Goal: Task Accomplishment & Management: Use online tool/utility

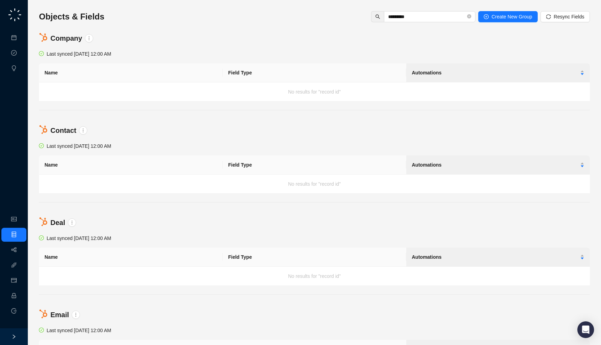
scroll to position [2, 0]
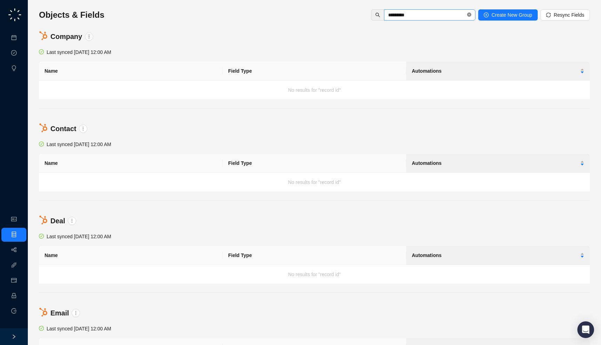
click at [468, 13] on icon "close-circle" at bounding box center [469, 15] width 4 height 4
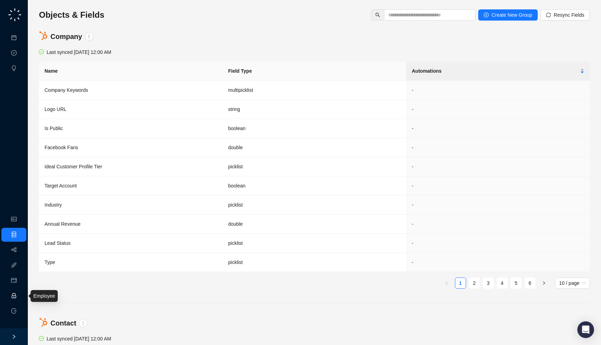
click at [20, 299] on link "Employee" at bounding box center [31, 296] width 22 height 6
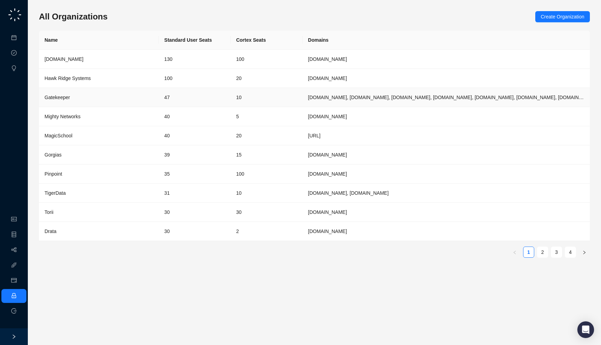
click at [212, 93] on td "47" at bounding box center [194, 97] width 72 height 19
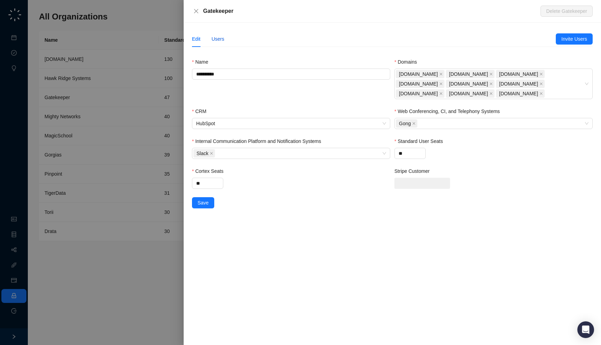
click at [222, 35] on div "Users" at bounding box center [217, 39] width 13 height 8
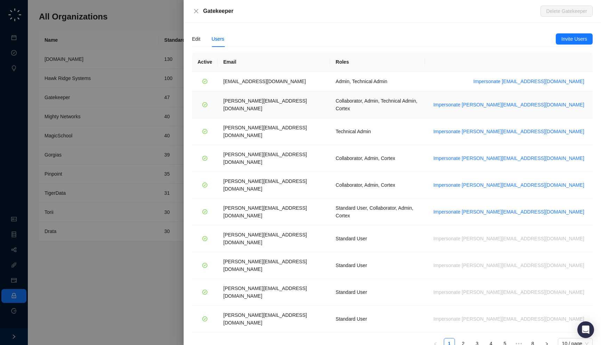
click at [546, 106] on td "Impersonate [PERSON_NAME][EMAIL_ADDRESS][DOMAIN_NAME]" at bounding box center [509, 104] width 168 height 27
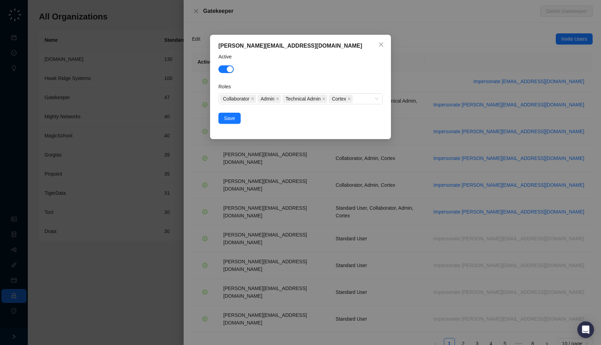
click at [541, 103] on div "[PERSON_NAME][EMAIL_ADDRESS][DOMAIN_NAME] Active Roles Collaborator Admin Techn…" at bounding box center [300, 172] width 601 height 345
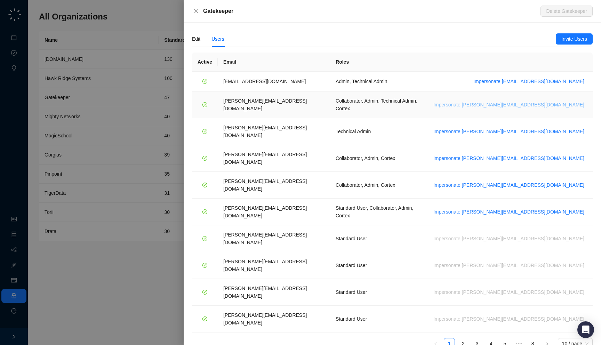
click at [543, 103] on span "Impersonate [PERSON_NAME][EMAIL_ADDRESS][DOMAIN_NAME]" at bounding box center [508, 105] width 151 height 8
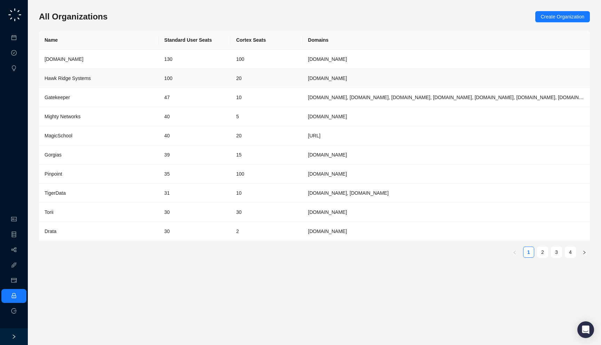
click at [201, 84] on td "100" at bounding box center [194, 78] width 72 height 19
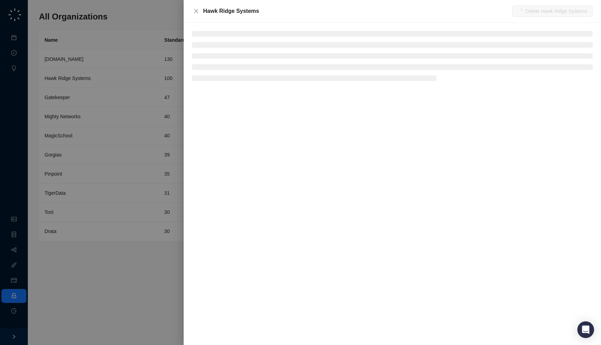
click at [114, 93] on div at bounding box center [300, 172] width 601 height 345
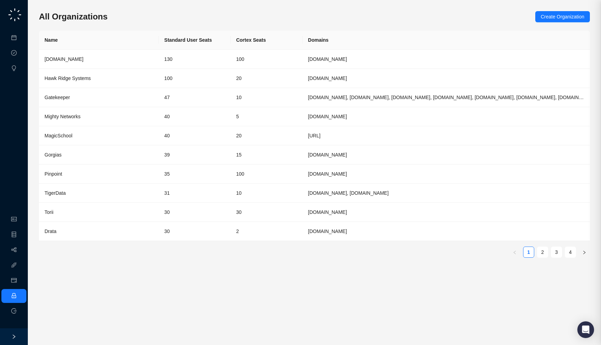
click at [124, 101] on td "Gatekeeper" at bounding box center [99, 97] width 120 height 19
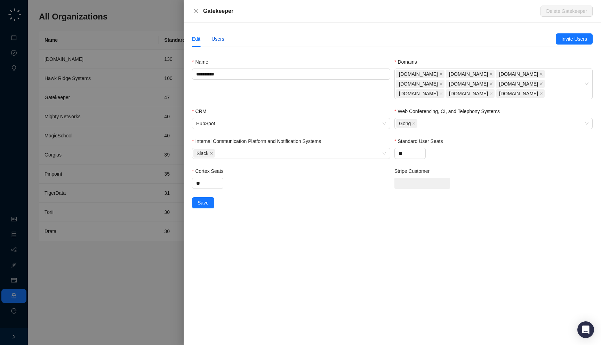
click at [222, 38] on div "Users" at bounding box center [217, 39] width 13 height 8
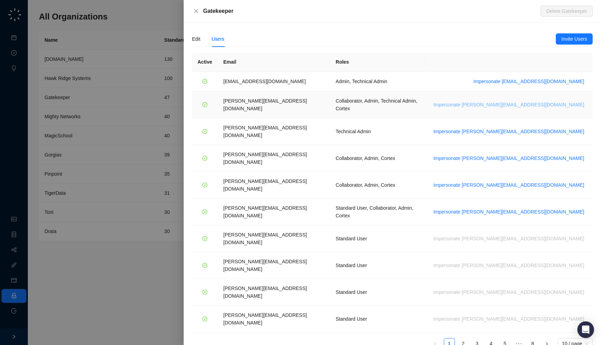
click at [533, 103] on span "Impersonate [PERSON_NAME][EMAIL_ADDRESS][DOMAIN_NAME]" at bounding box center [508, 105] width 151 height 8
